Goal: Information Seeking & Learning: Learn about a topic

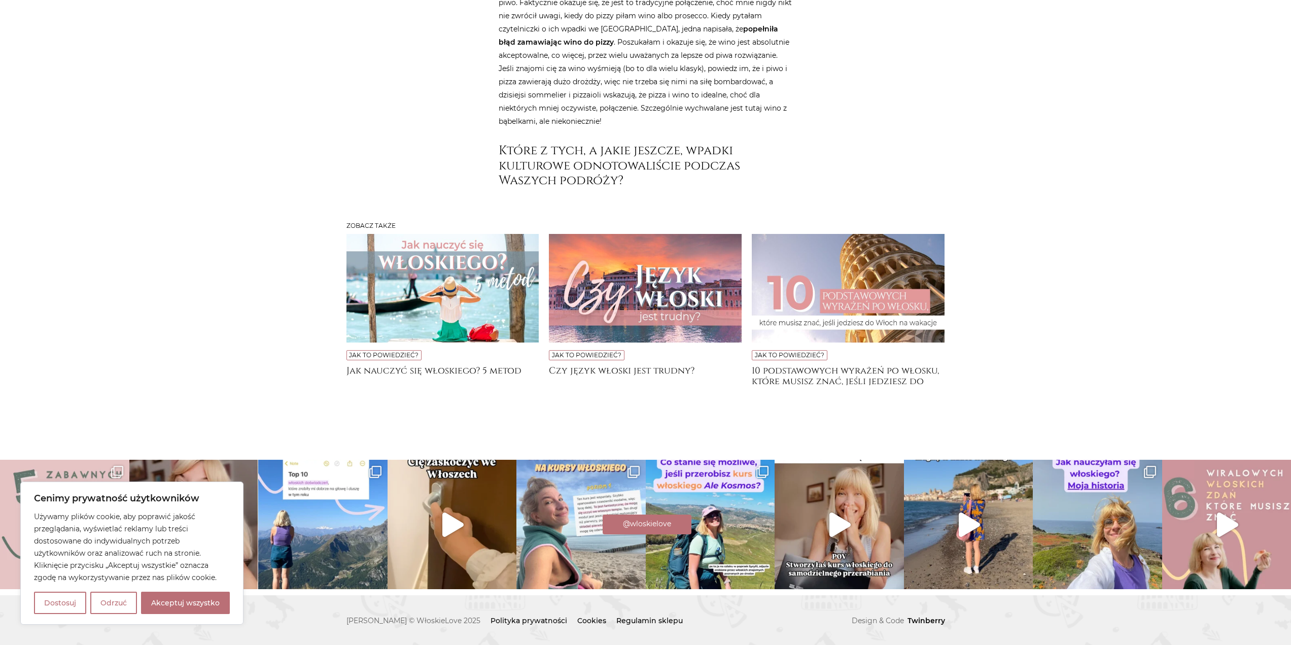
scroll to position [5842, 0]
click at [641, 278] on img at bounding box center [645, 288] width 193 height 109
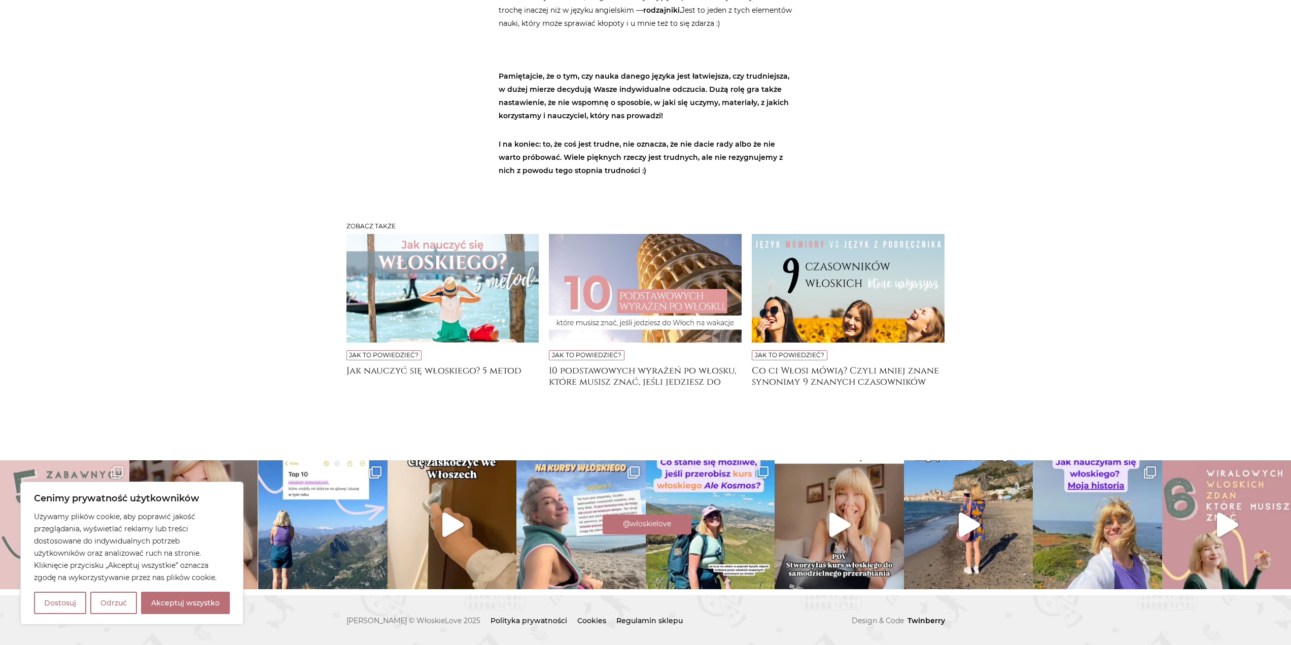
scroll to position [3983, 0]
click at [646, 283] on img at bounding box center [645, 288] width 193 height 109
click at [647, 282] on img at bounding box center [645, 288] width 193 height 109
click at [647, 283] on img at bounding box center [645, 288] width 193 height 109
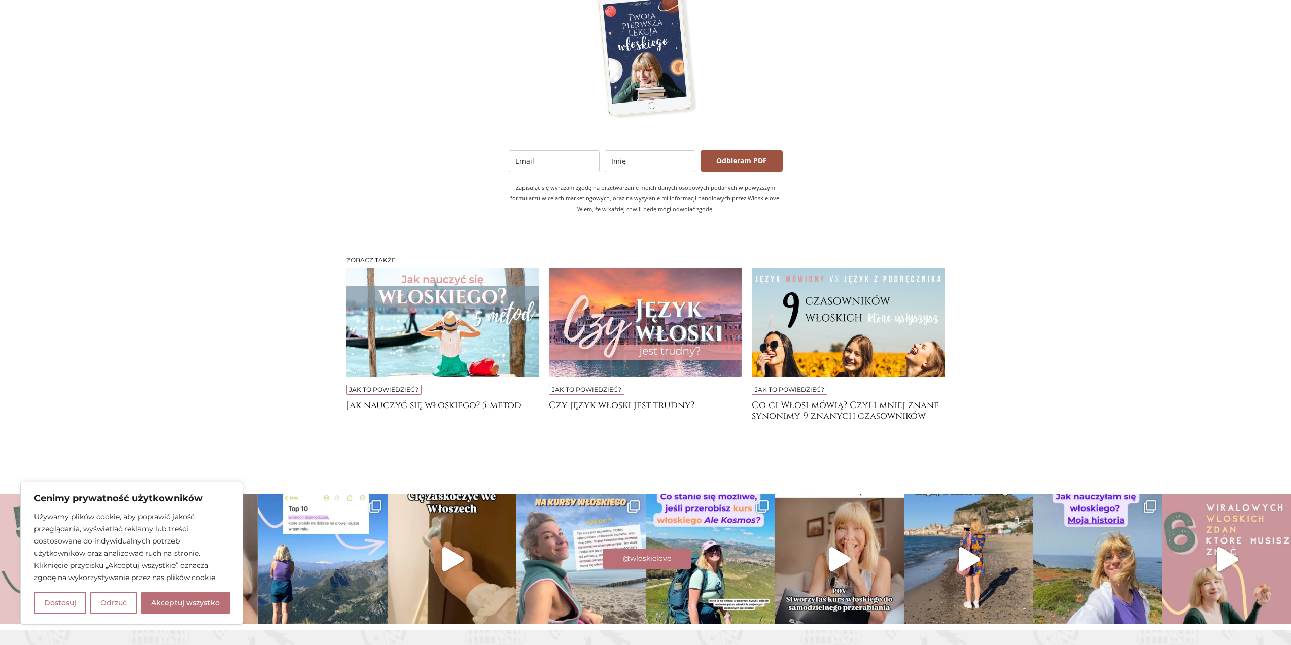
scroll to position [2029, 0]
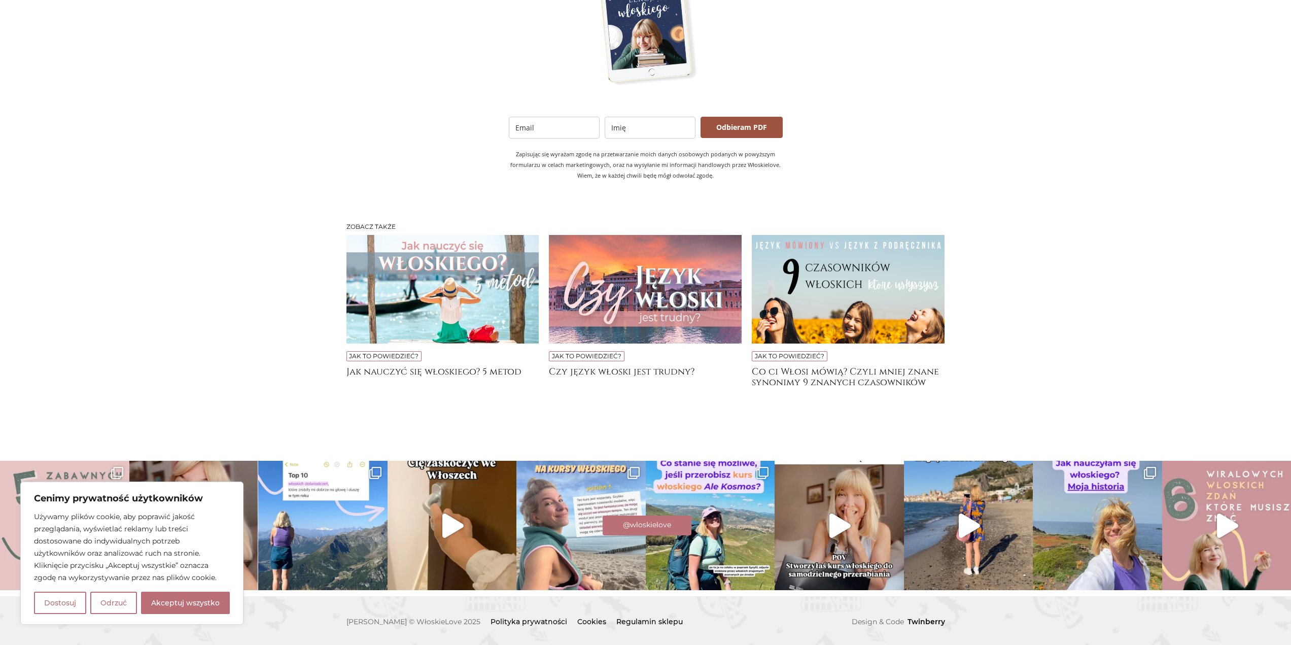
click at [850, 343] on img at bounding box center [848, 289] width 193 height 109
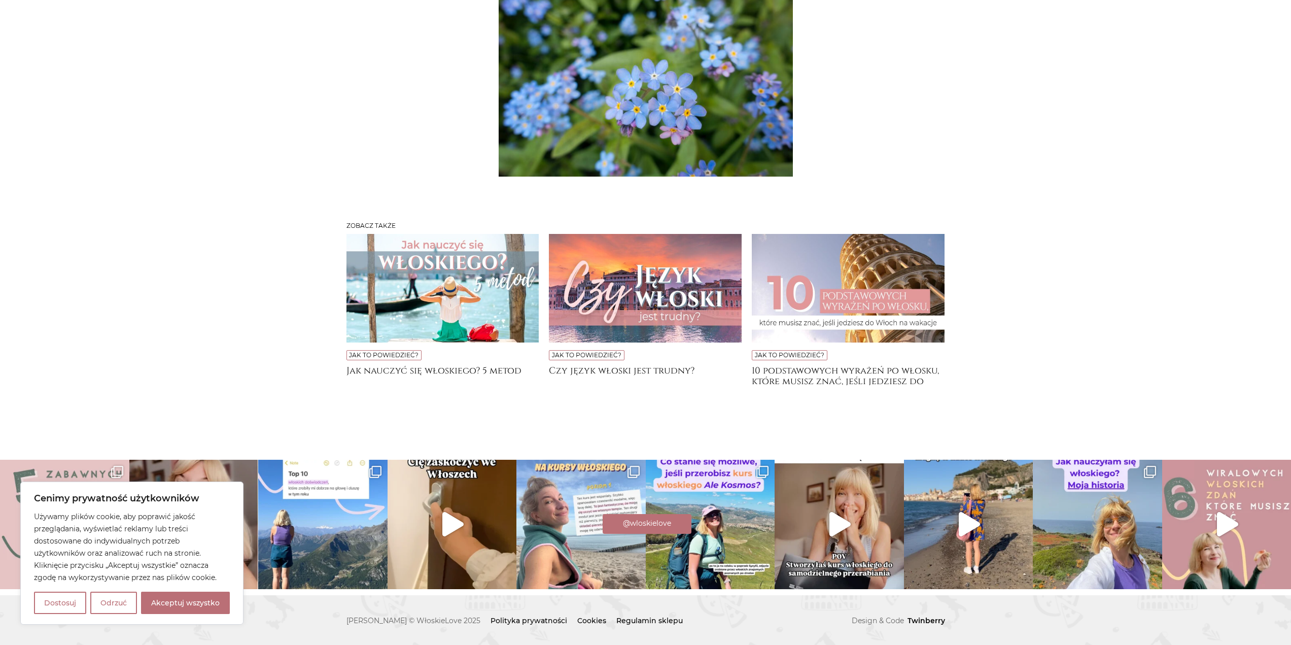
scroll to position [3195, 0]
